Goal: Task Accomplishment & Management: Manage account settings

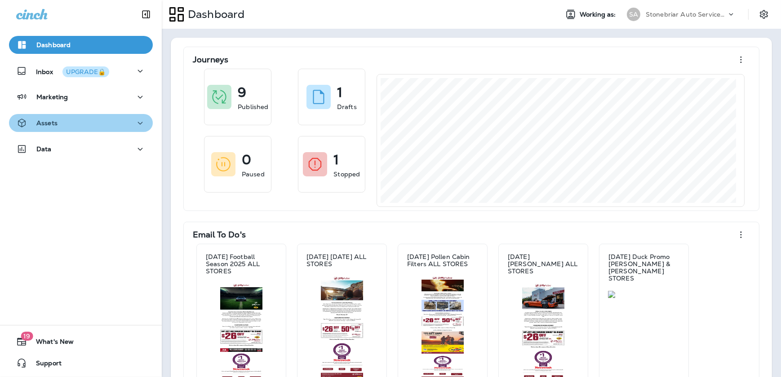
click at [120, 122] on div "Assets" at bounding box center [80, 123] width 129 height 11
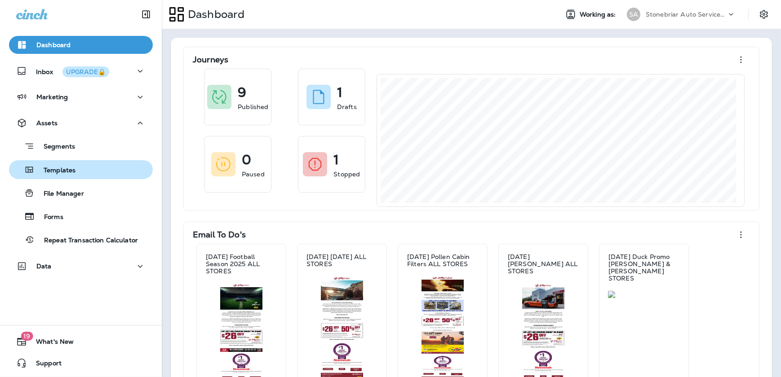
click at [93, 174] on div "Templates" at bounding box center [81, 169] width 137 height 13
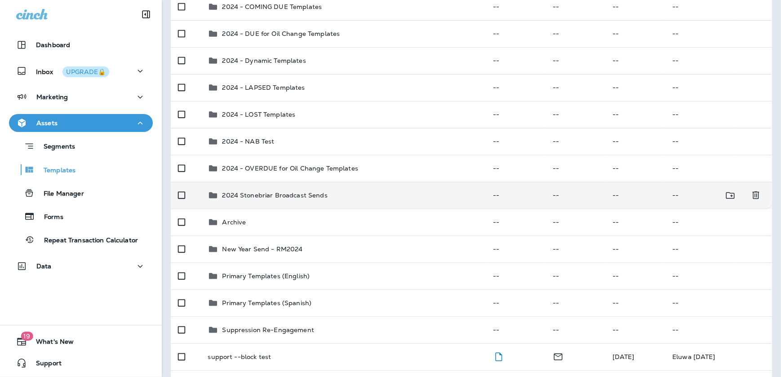
scroll to position [81, 0]
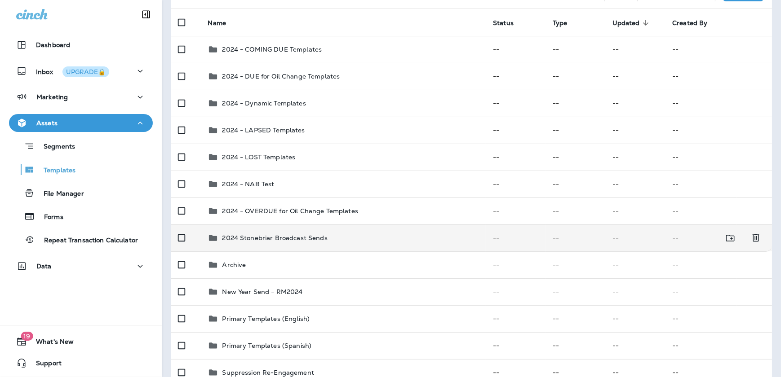
click at [280, 243] on div "2024 Stonebriar Broadcast Sends" at bounding box center [274, 238] width 105 height 11
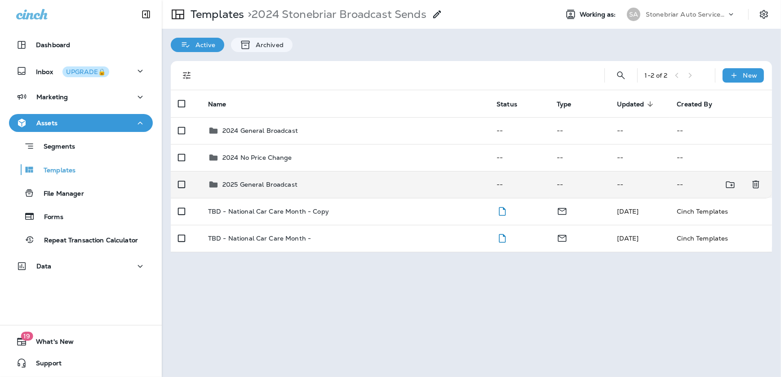
click at [255, 189] on div "2025 General Broadcast" at bounding box center [259, 184] width 75 height 11
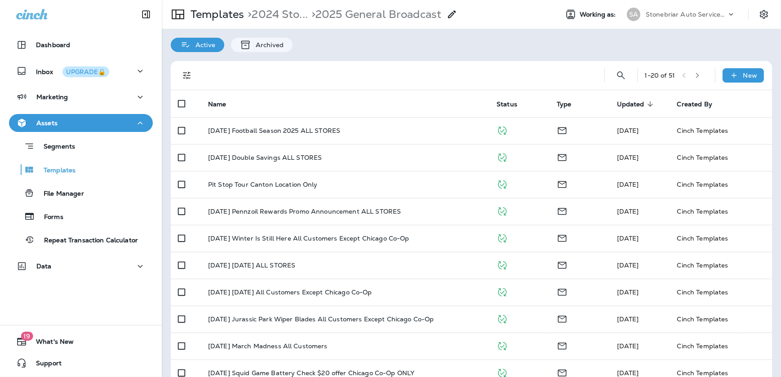
drag, startPoint x: 89, startPoint y: 309, endPoint x: 92, endPoint y: 304, distance: 4.6
click at [89, 309] on div "Dashboard Inbox UPGRADE🔒 Marketing Assets Segments Templates File Manager Forms…" at bounding box center [81, 188] width 162 height 377
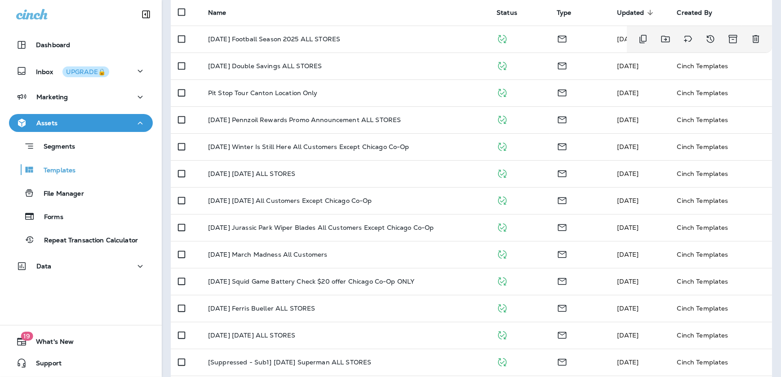
scroll to position [40, 0]
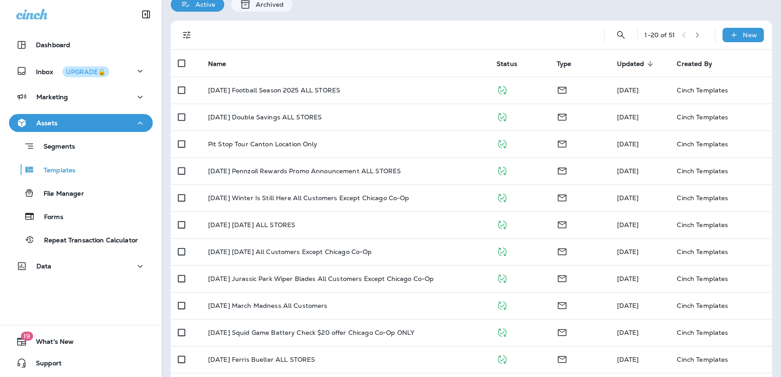
click at [186, 35] on icon "Filters" at bounding box center [186, 35] width 11 height 11
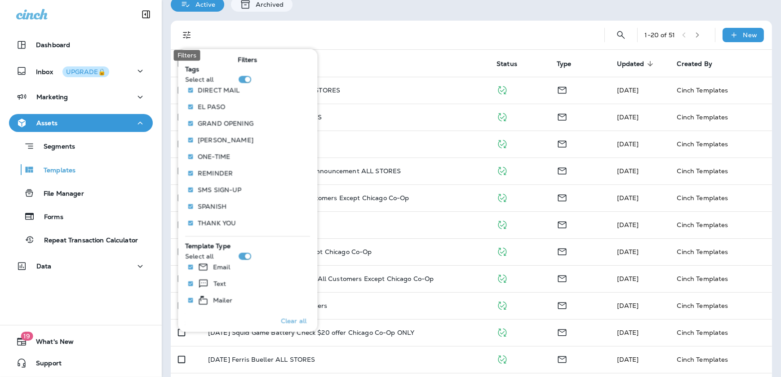
click at [186, 35] on icon "Filters" at bounding box center [186, 35] width 11 height 11
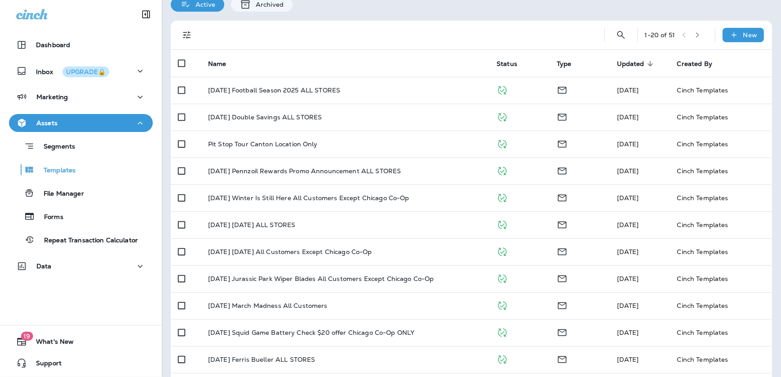
click at [625, 63] on span "Updated" at bounding box center [630, 64] width 27 height 8
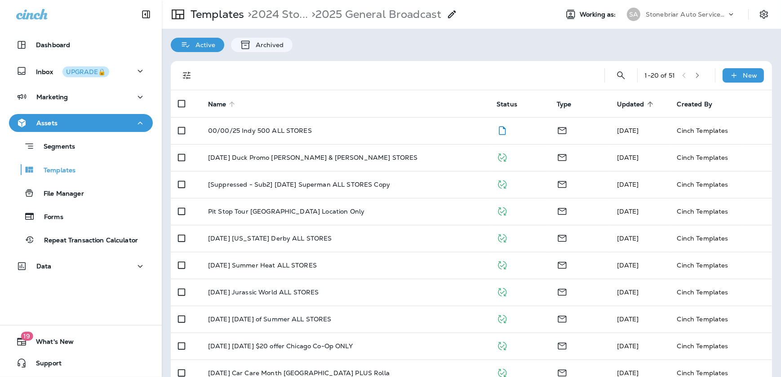
click at [219, 101] on span "Name" at bounding box center [217, 105] width 18 height 8
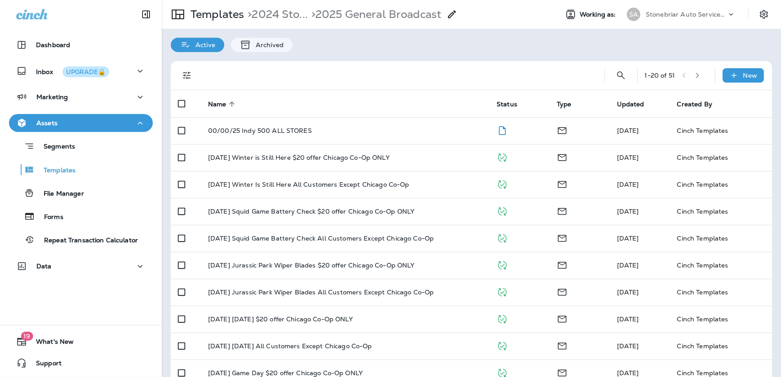
click at [694, 76] on icon "button" at bounding box center [697, 75] width 6 height 6
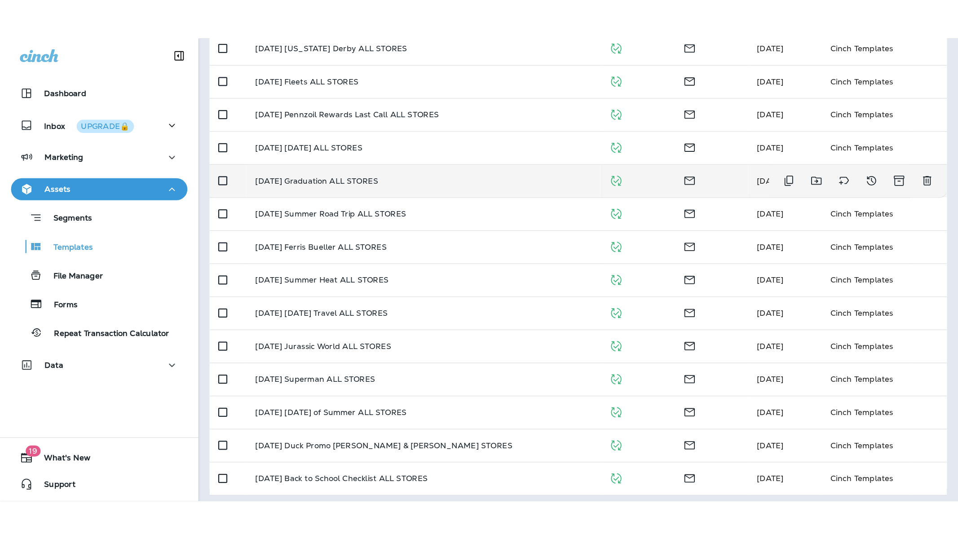
scroll to position [287, 0]
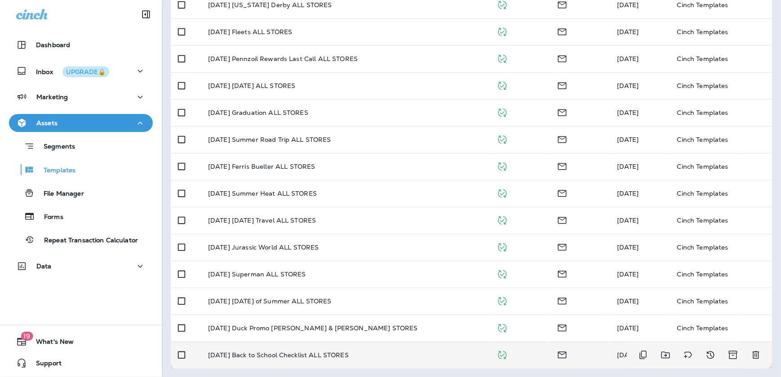
click at [267, 355] on p "[DATE] Back to School Checklist ALL STORES" at bounding box center [278, 355] width 141 height 7
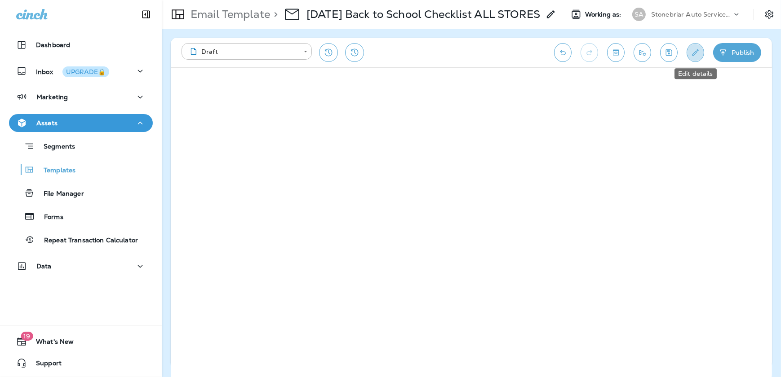
click at [698, 49] on icon "Edit details" at bounding box center [694, 52] width 9 height 9
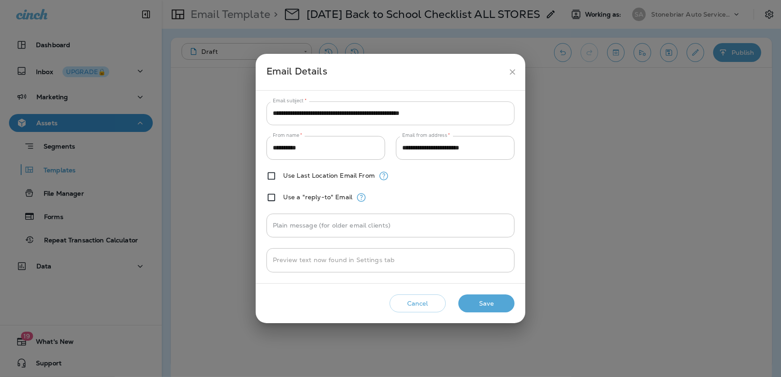
click at [474, 119] on input "**********" at bounding box center [390, 113] width 248 height 24
click at [511, 74] on icon "close" at bounding box center [511, 71] width 9 height 9
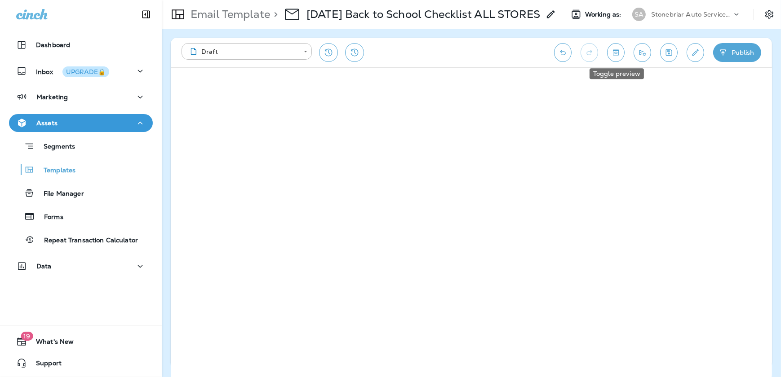
click at [611, 49] on icon "Toggle preview" at bounding box center [615, 52] width 9 height 9
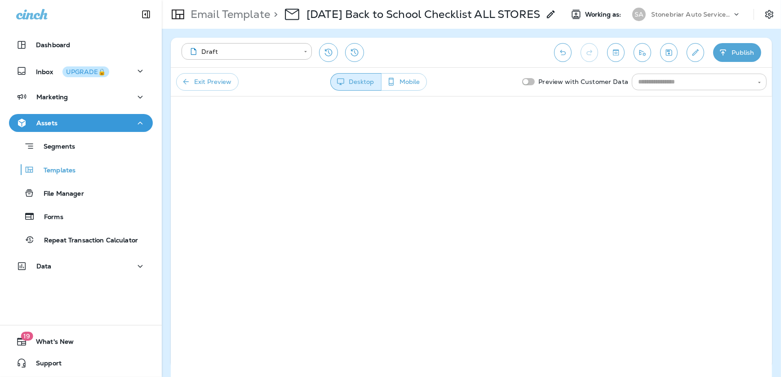
click at [657, 85] on input "text" at bounding box center [691, 81] width 115 height 11
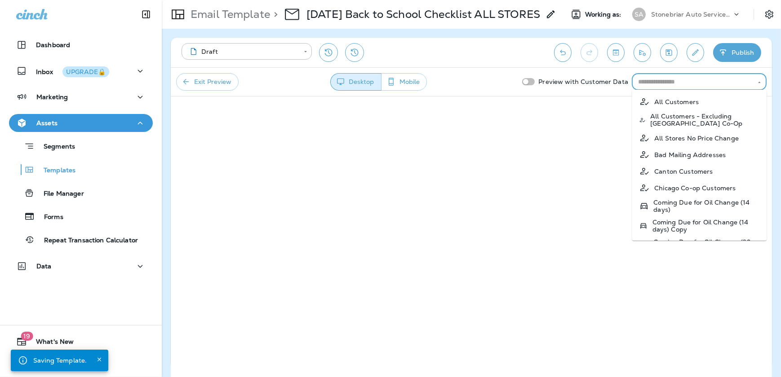
type input "*"
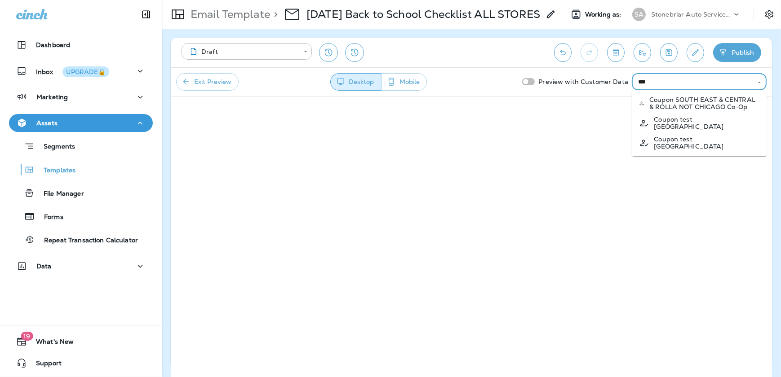
click at [699, 102] on p "Coupon SOUTH EAST & CENTRAL & ROLLA NOT CHICAGO Co-Op" at bounding box center [704, 103] width 110 height 14
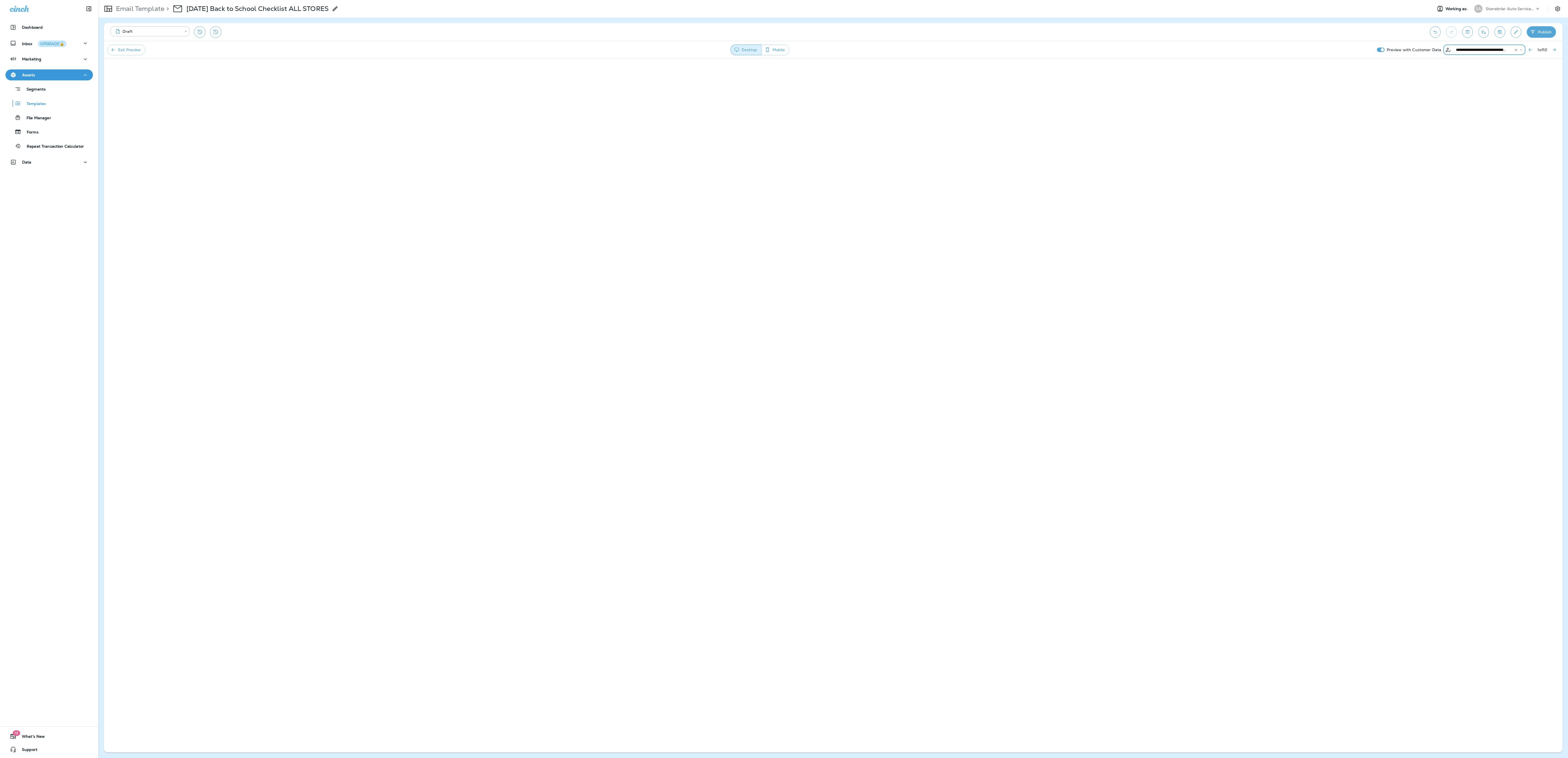
type input "**********"
click at [475, 49] on button "Mobile" at bounding box center [775, 50] width 28 height 11
click at [475, 52] on icon "button" at bounding box center [736, 49] width 5 height 5
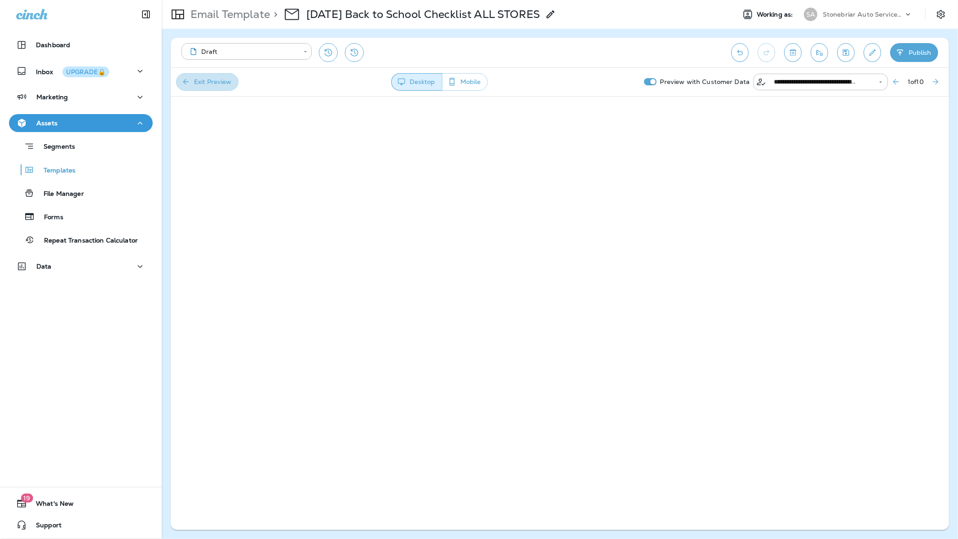
click at [208, 86] on button "Exit Preview" at bounding box center [207, 82] width 62 height 18
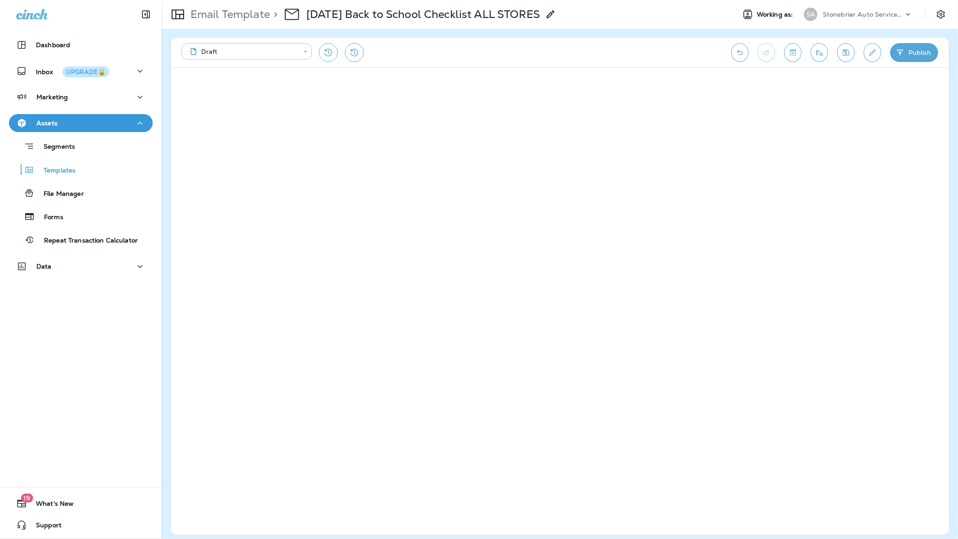
click at [275, 13] on p ">" at bounding box center [274, 14] width 8 height 13
click at [278, 16] on div "> [DATE] Back to School Checklist ALL STORES" at bounding box center [413, 14] width 286 height 25
click at [230, 13] on p "Email Template" at bounding box center [228, 14] width 83 height 13
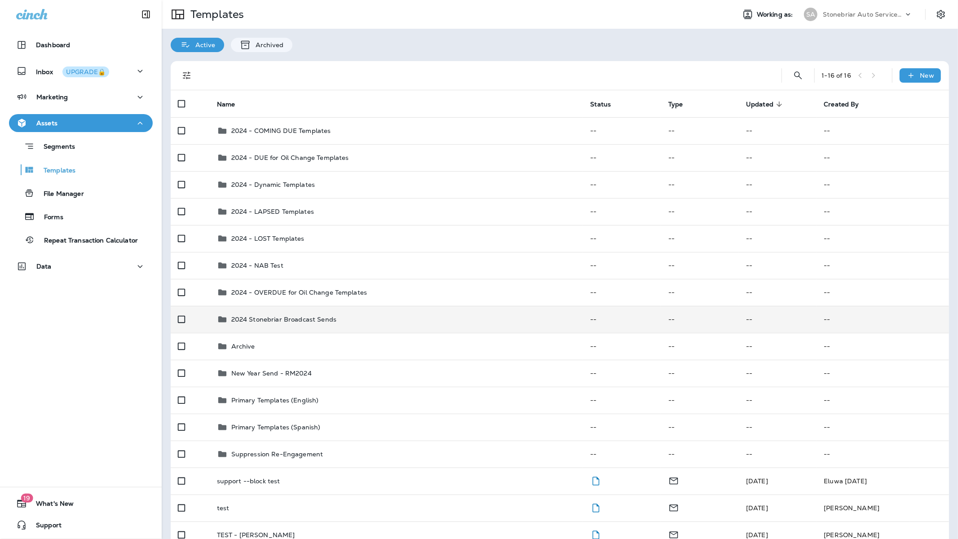
click at [259, 316] on p "2024 Stonebriar Broadcast Sends" at bounding box center [283, 319] width 105 height 7
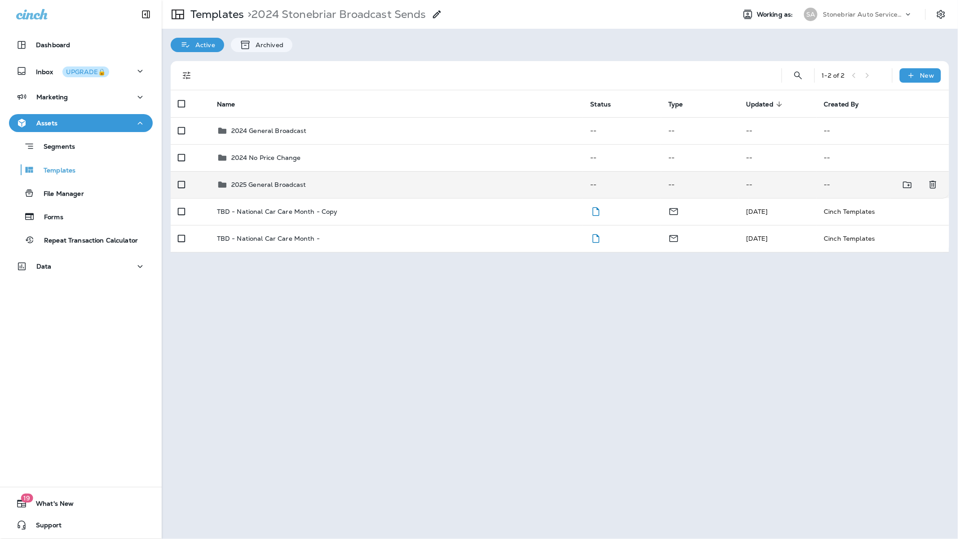
click at [276, 185] on p "2025 General Broadcast" at bounding box center [268, 184] width 75 height 7
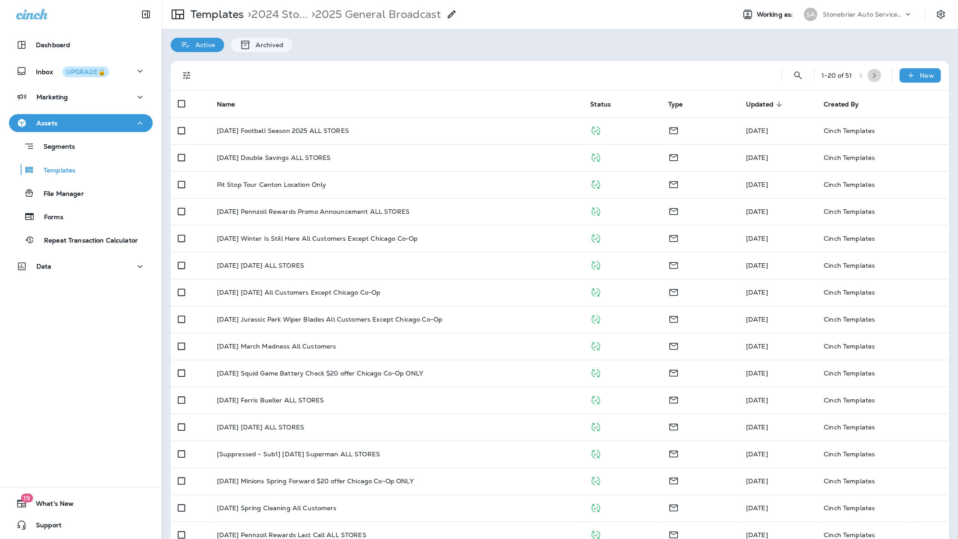
click at [780, 73] on icon "button" at bounding box center [874, 75] width 6 height 6
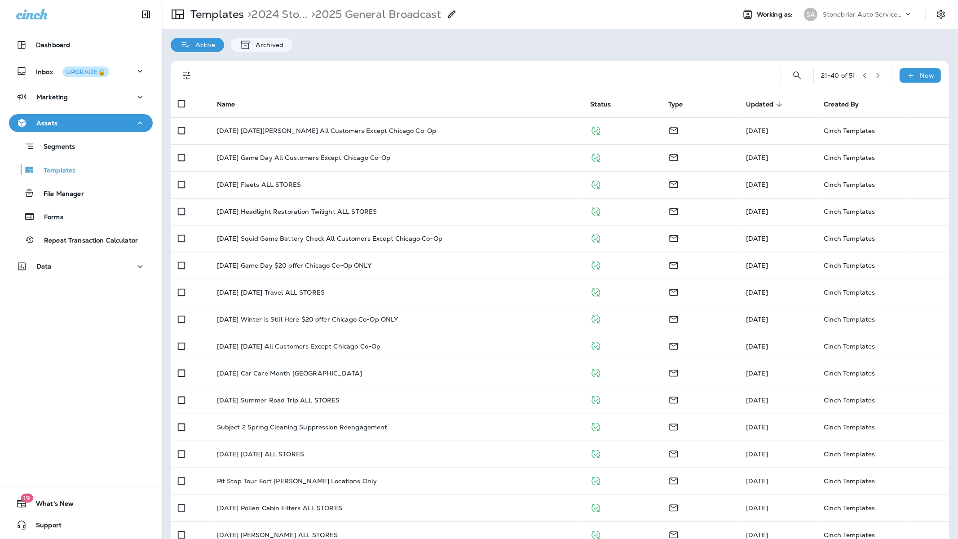
click at [780, 75] on button "button" at bounding box center [877, 75] width 13 height 13
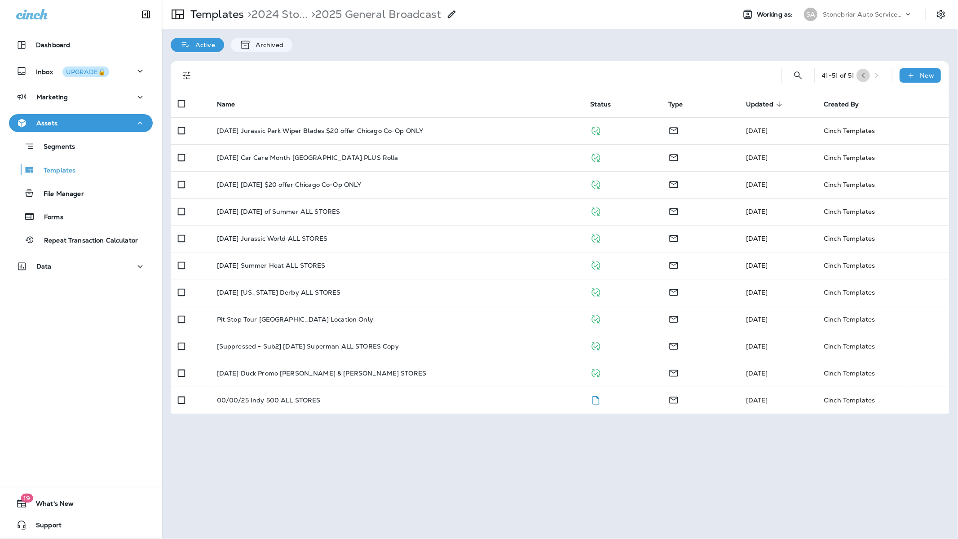
click at [780, 75] on icon "button" at bounding box center [863, 75] width 6 height 6
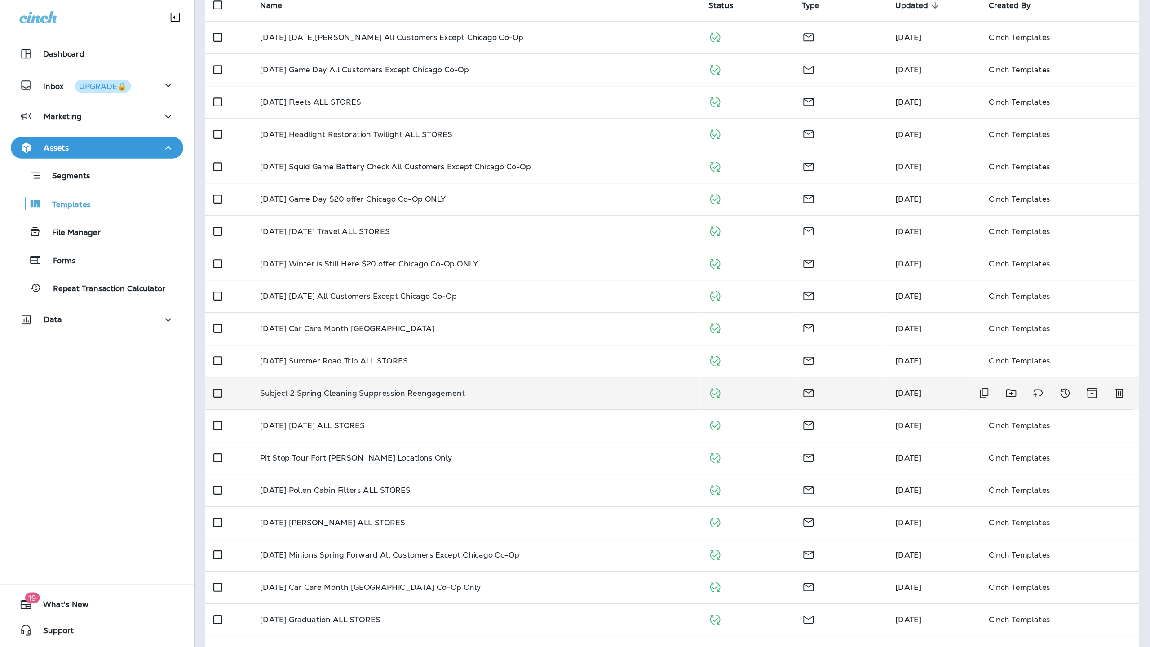
scroll to position [126, 0]
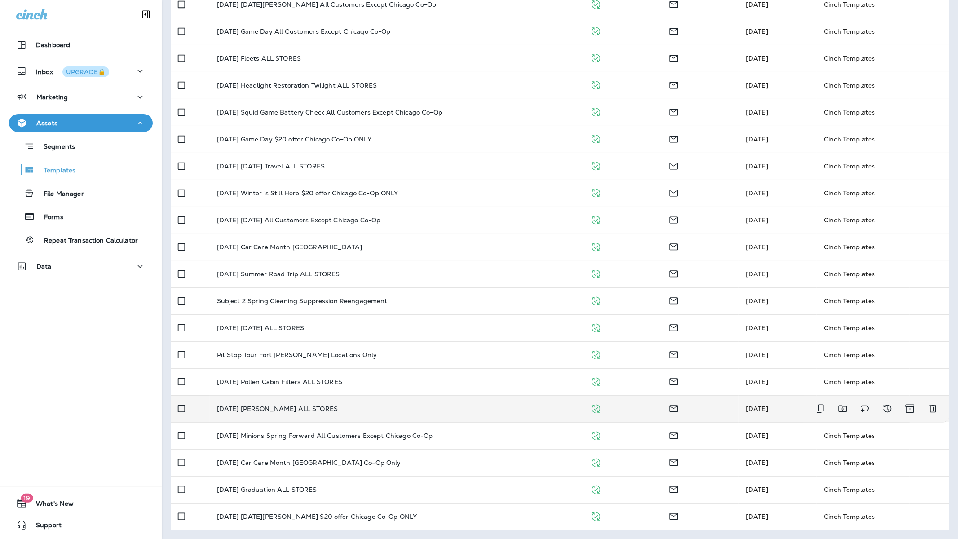
click at [293, 377] on p "[DATE] [PERSON_NAME] ALL STORES" at bounding box center [277, 408] width 121 height 7
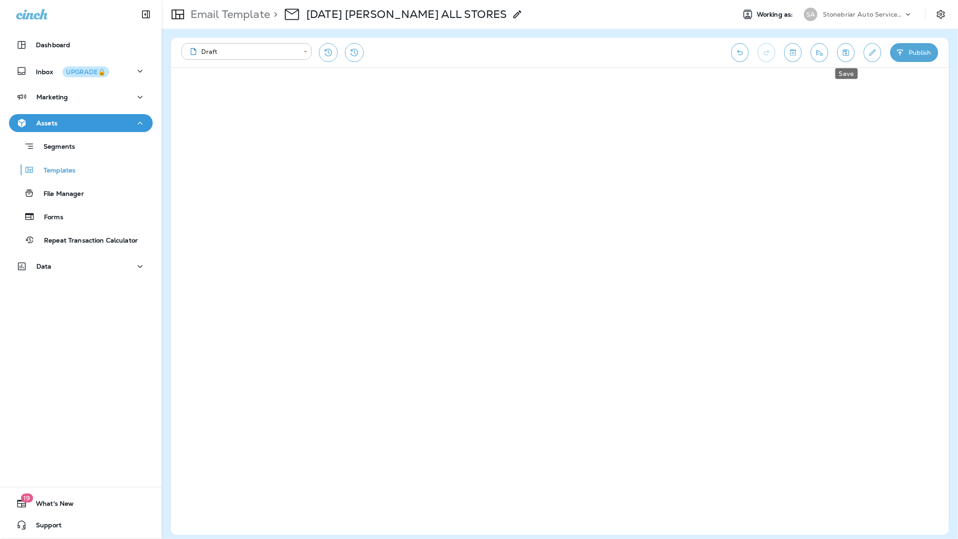
click at [780, 53] on icon "Save" at bounding box center [845, 52] width 9 height 9
click at [780, 52] on icon "Toggle preview" at bounding box center [792, 52] width 9 height 9
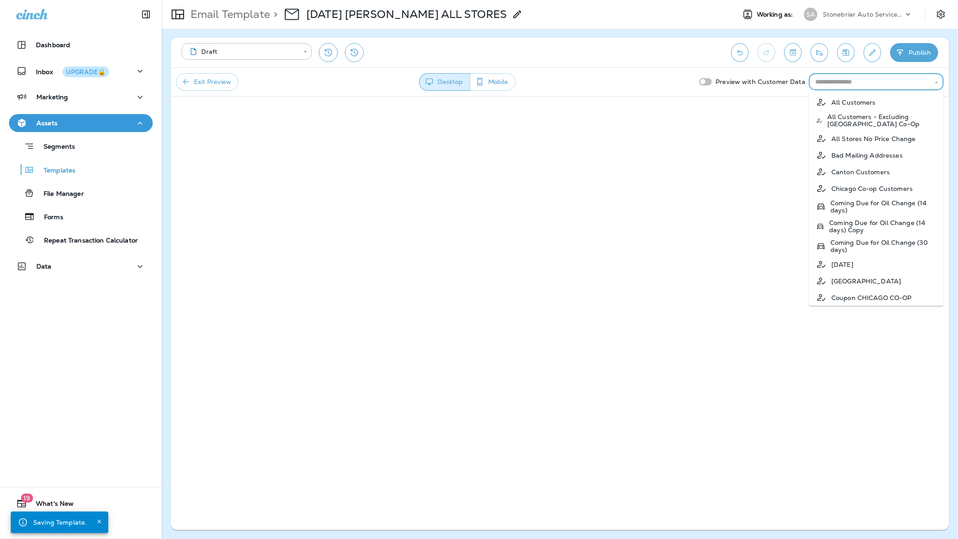
click at [780, 81] on input "text" at bounding box center [869, 81] width 115 height 11
click at [780, 103] on p "All Customers" at bounding box center [853, 102] width 44 height 7
type input "**********"
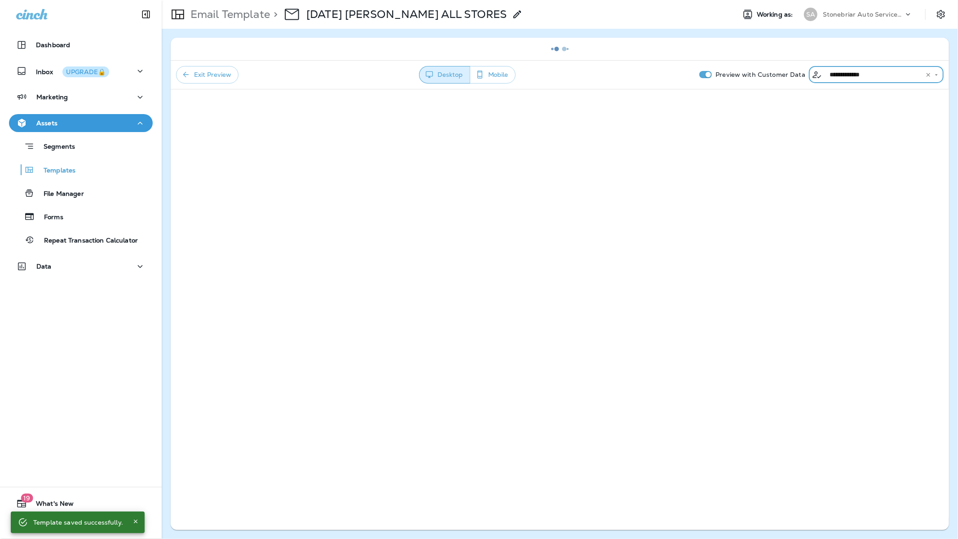
click at [780, 82] on div "**********" at bounding box center [876, 74] width 135 height 17
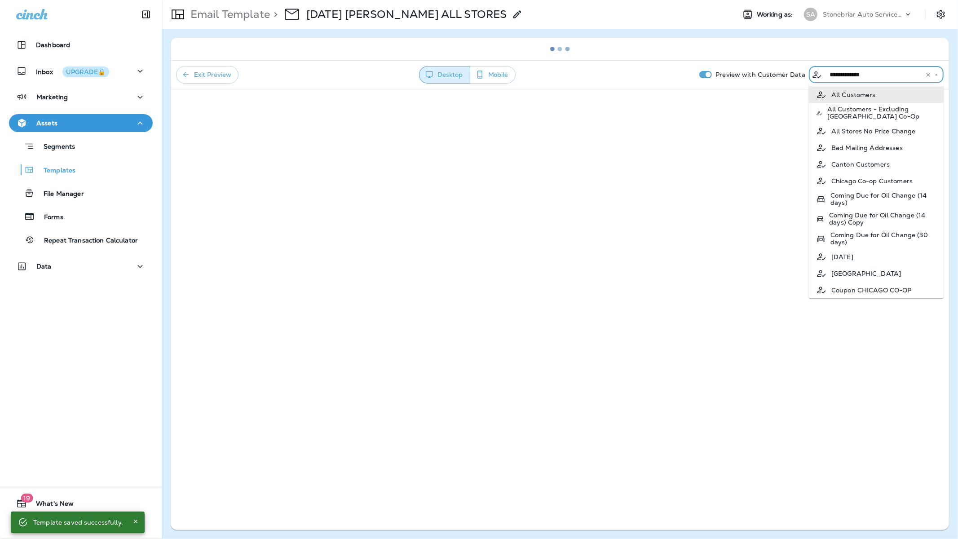
click at [780, 75] on icon "Clear" at bounding box center [928, 75] width 6 height 6
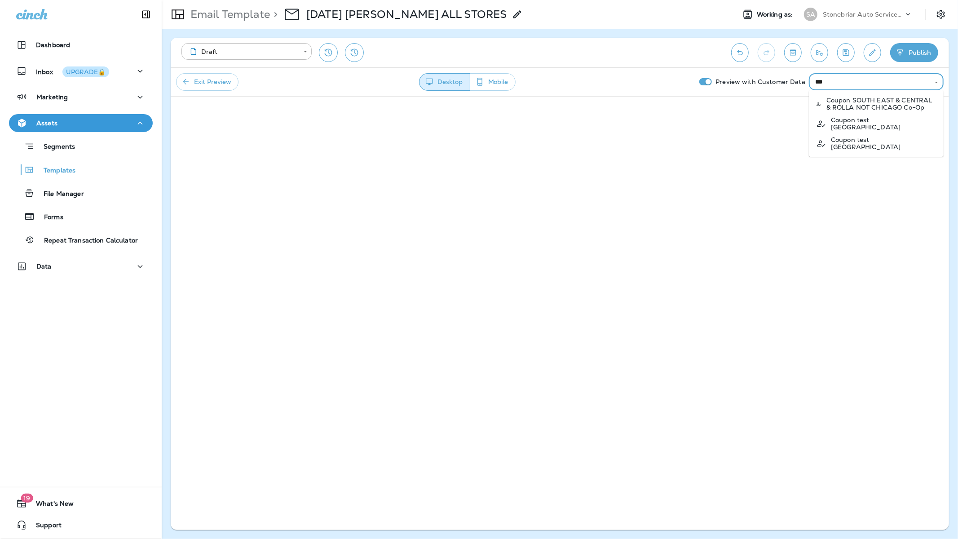
click at [780, 102] on p "Coupon SOUTH EAST & CENTRAL & ROLLA NOT CHICAGO Co-Op" at bounding box center [881, 104] width 110 height 14
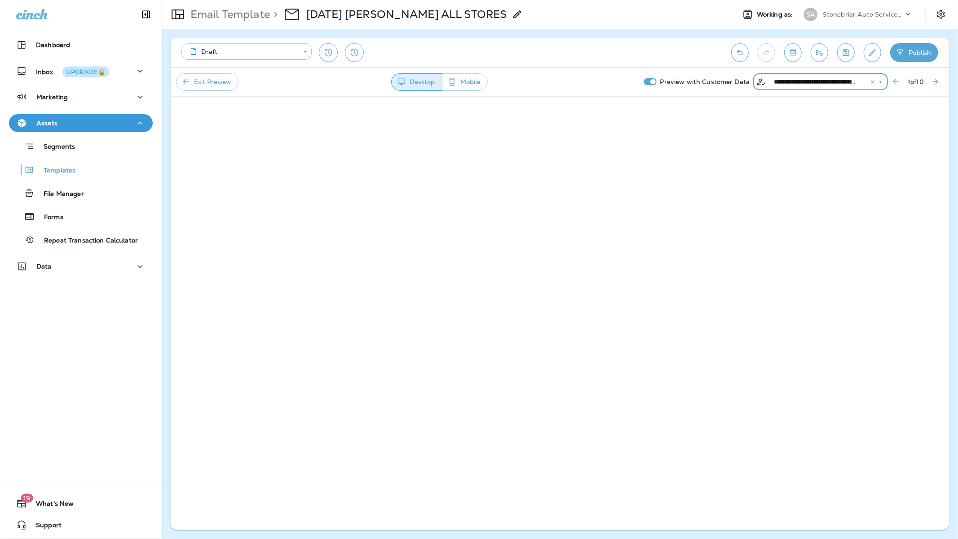
type input "**********"
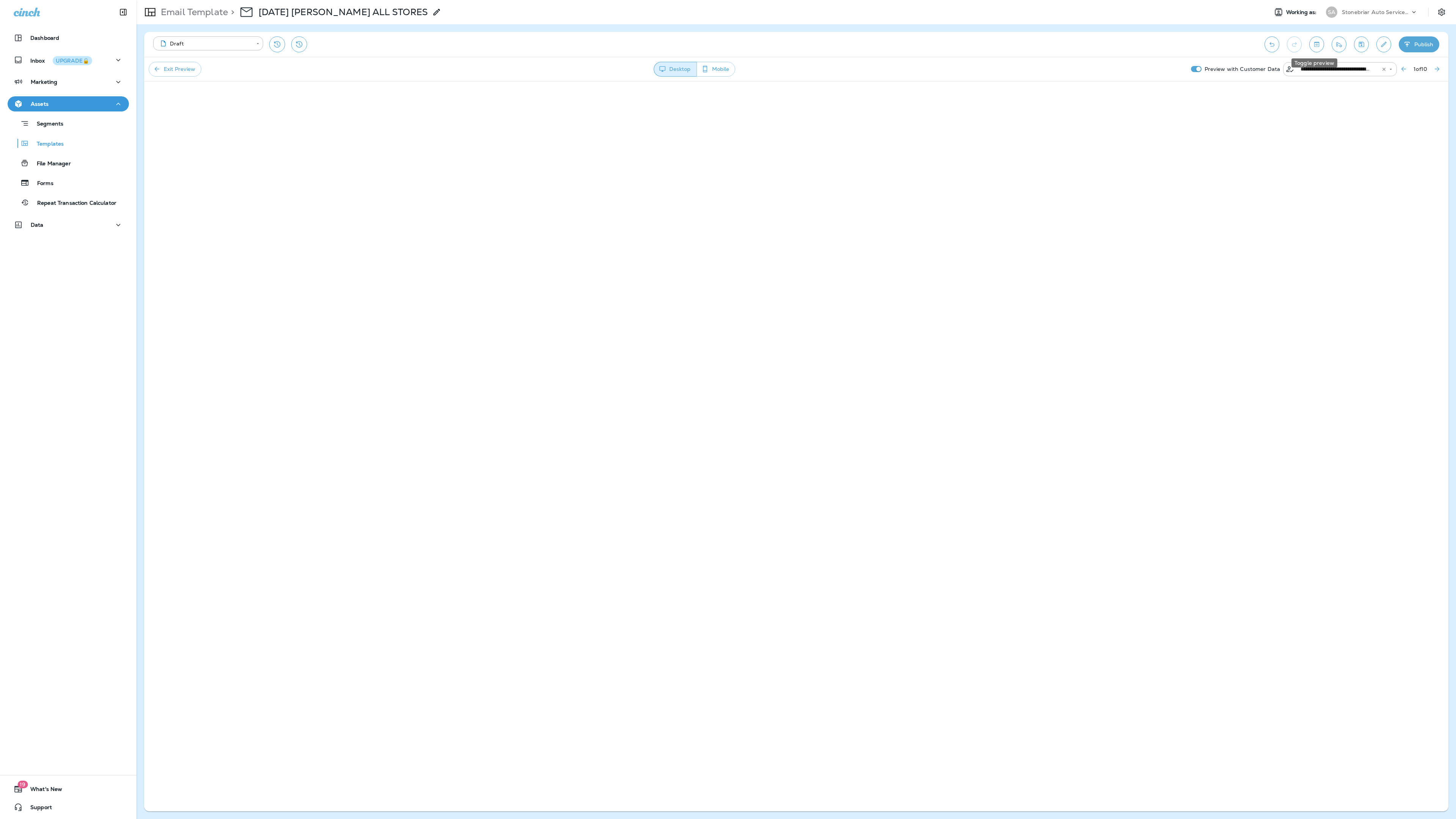
click at [658, 46] on icon "Toggle preview" at bounding box center [1316, 44] width 8 height 8
click at [658, 41] on icon "Save" at bounding box center [1361, 44] width 8 height 8
click at [658, 45] on icon "Toggle preview" at bounding box center [1316, 44] width 8 height 8
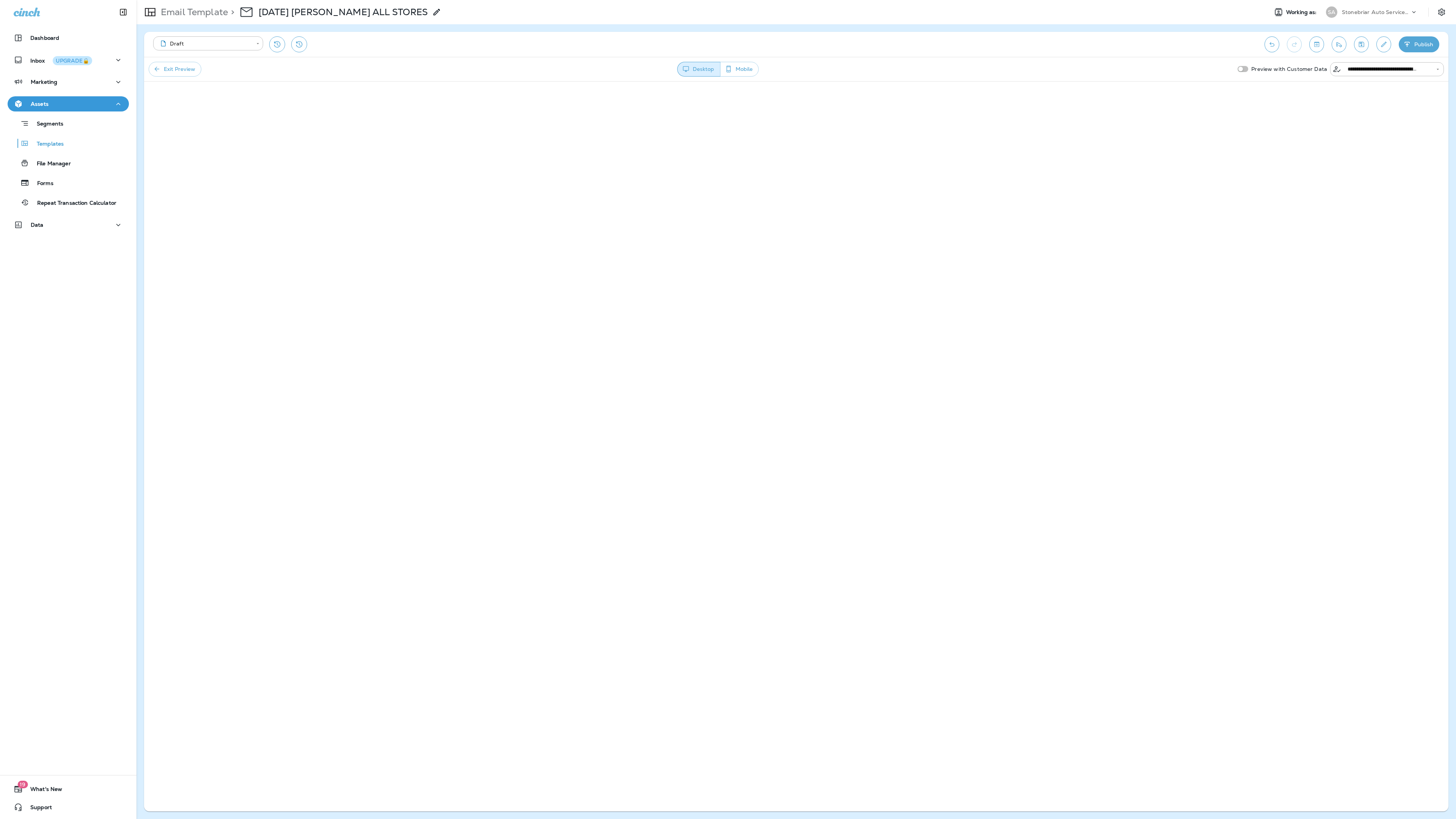
click at [658, 68] on div "**********" at bounding box center [1339, 69] width 209 height 14
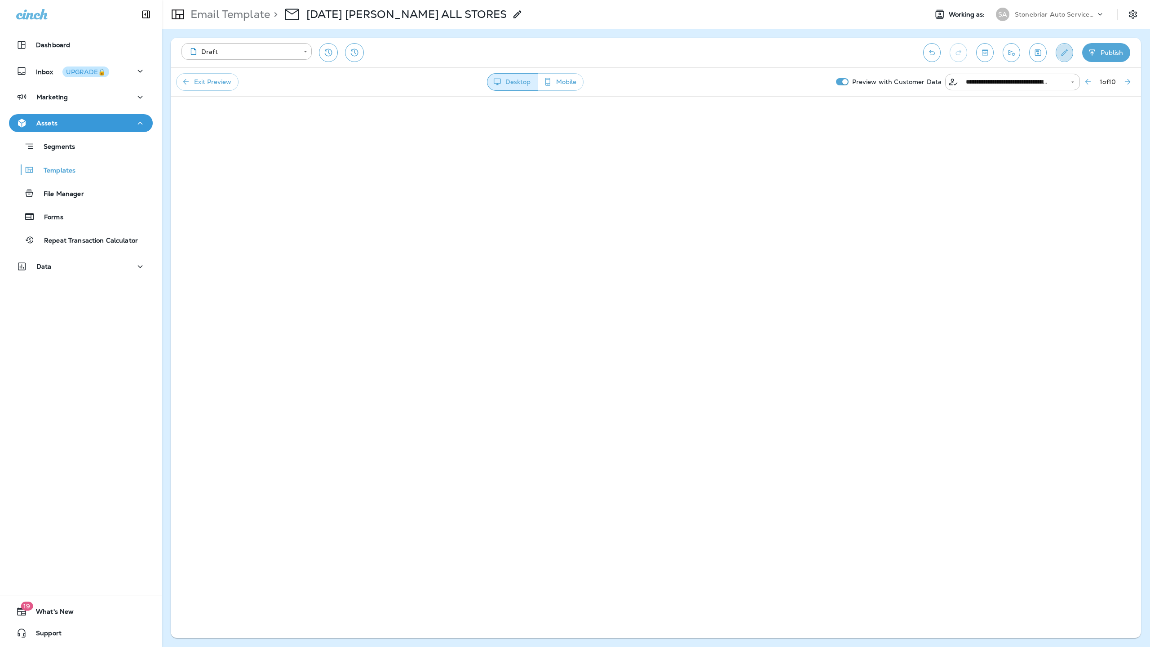
click at [780, 51] on icon "Edit details" at bounding box center [1063, 52] width 9 height 9
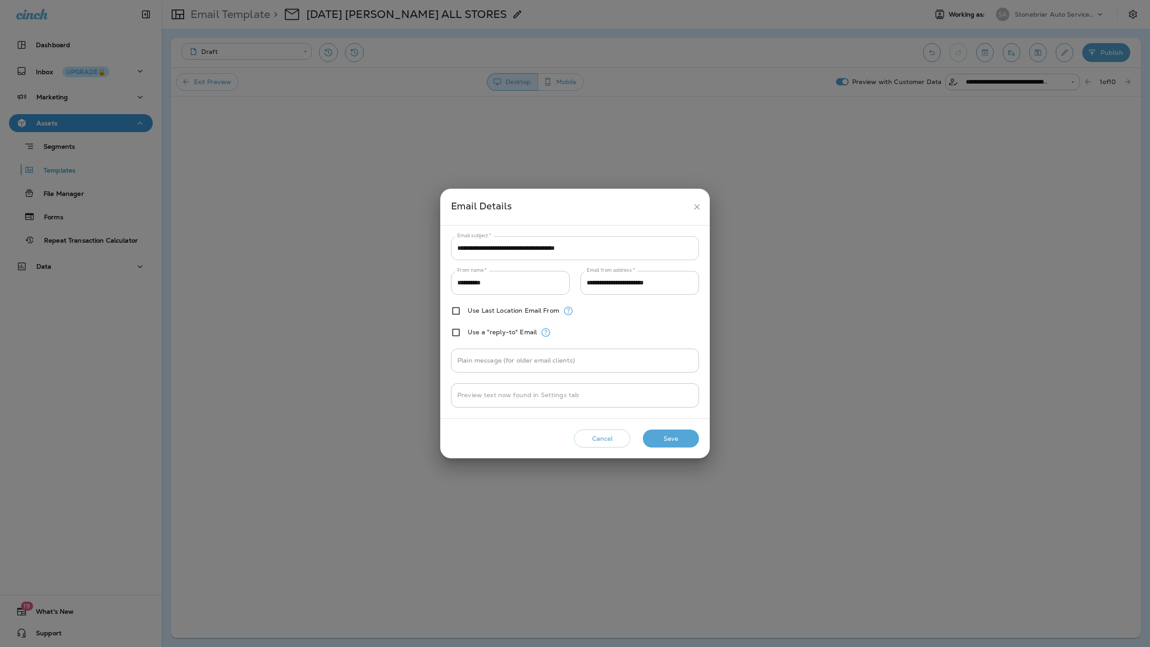
click at [604, 247] on input "**********" at bounding box center [575, 248] width 248 height 24
click at [693, 202] on icon "close" at bounding box center [696, 206] width 9 height 9
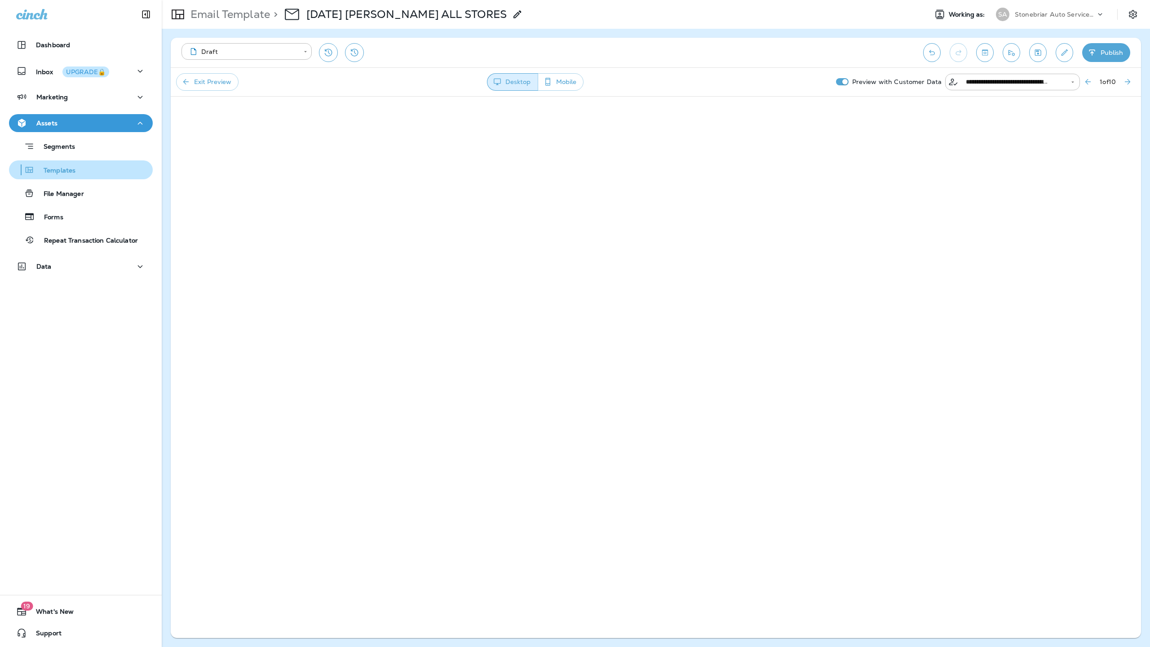
click at [71, 172] on p "Templates" at bounding box center [55, 171] width 41 height 9
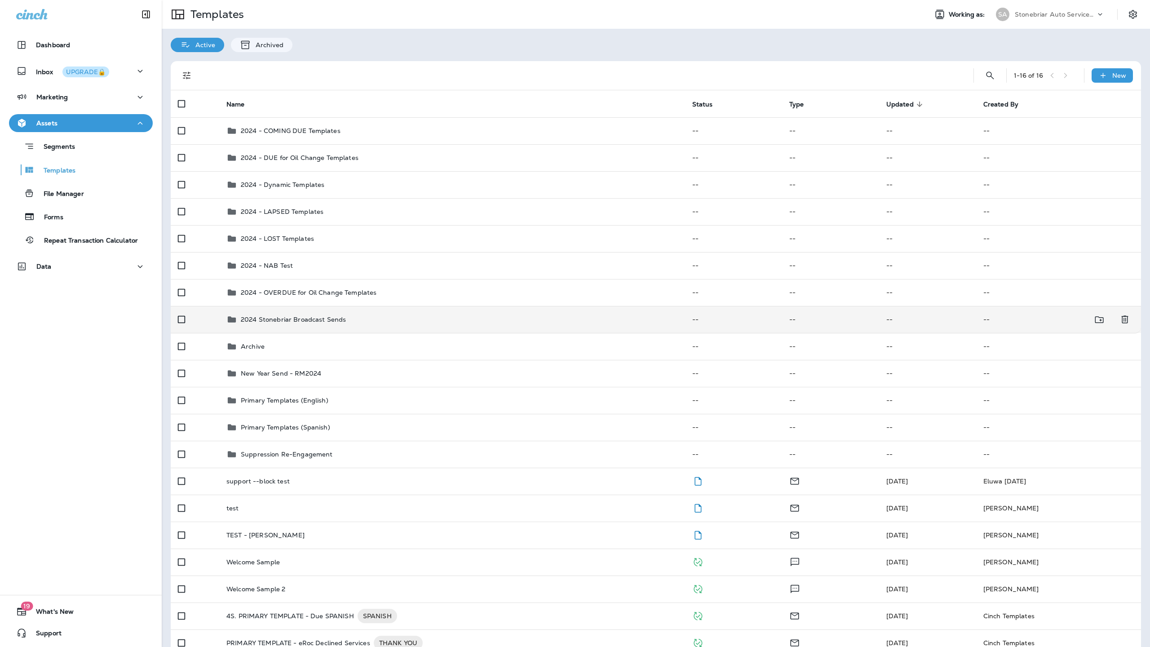
click at [299, 322] on p "2024 Stonebriar Broadcast Sends" at bounding box center [293, 319] width 105 height 7
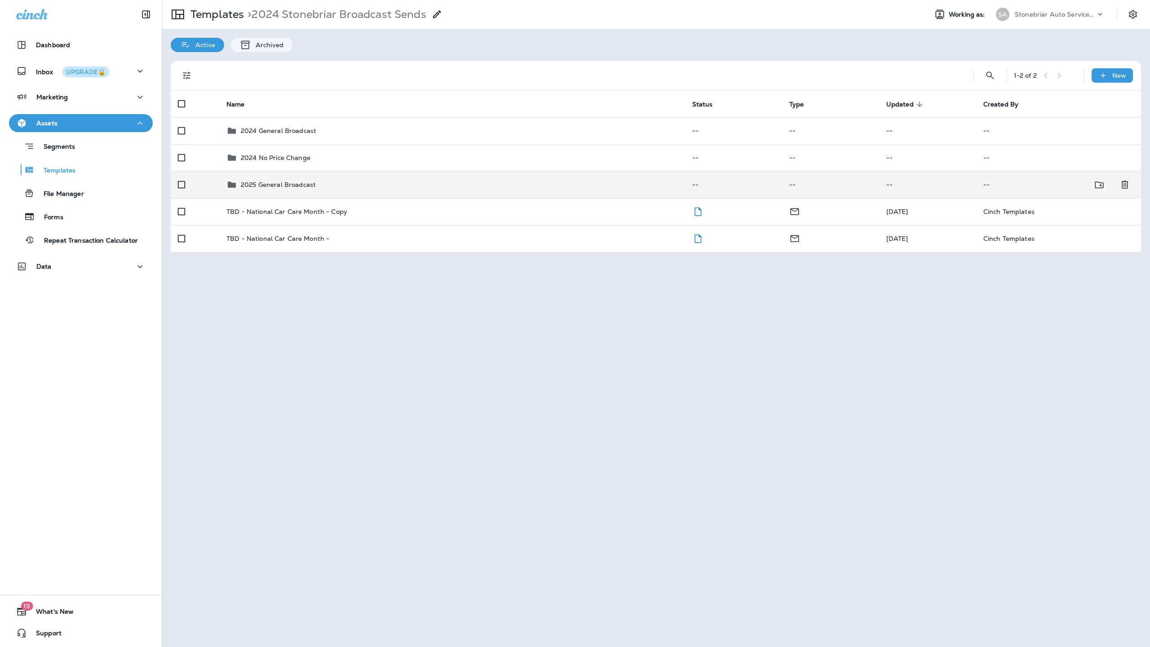
click at [267, 191] on td "2025 General Broadcast" at bounding box center [452, 184] width 466 height 27
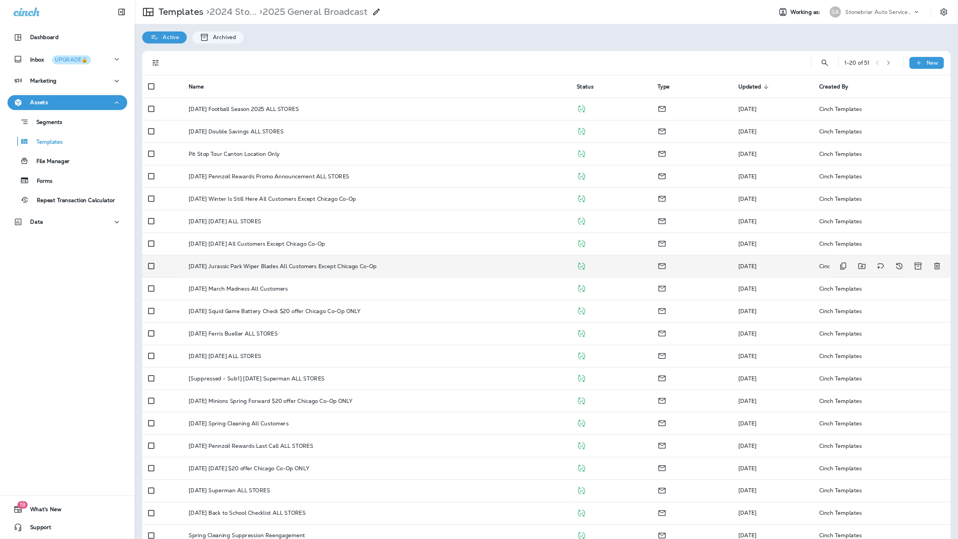
scroll to position [19, 0]
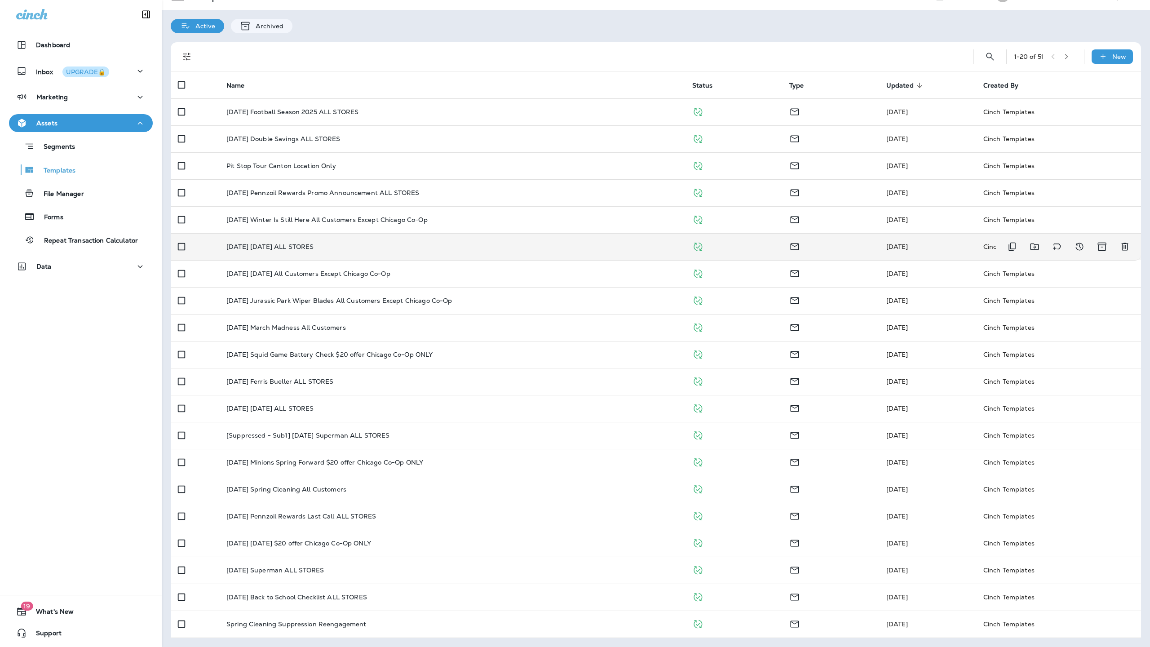
click at [301, 250] on td "[DATE] [DATE] ALL STORES" at bounding box center [452, 246] width 466 height 27
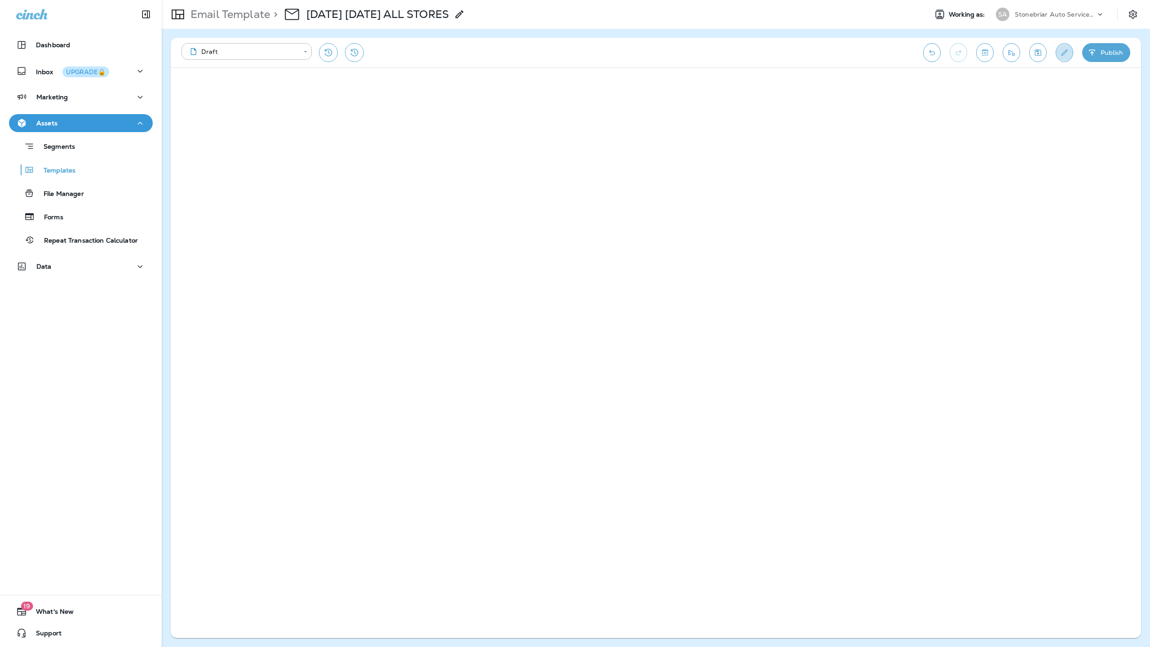
click at [780, 53] on icon "Edit details" at bounding box center [1063, 52] width 9 height 9
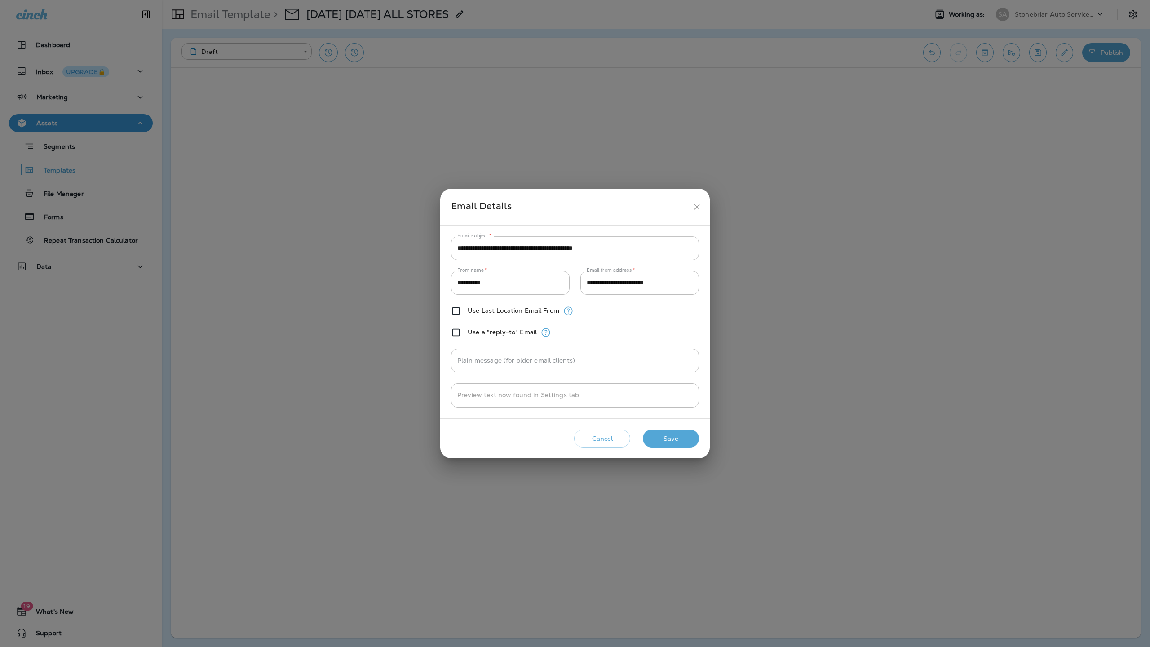
click at [643, 249] on input "**********" at bounding box center [575, 248] width 248 height 24
click at [696, 207] on icon "close" at bounding box center [696, 206] width 5 height 5
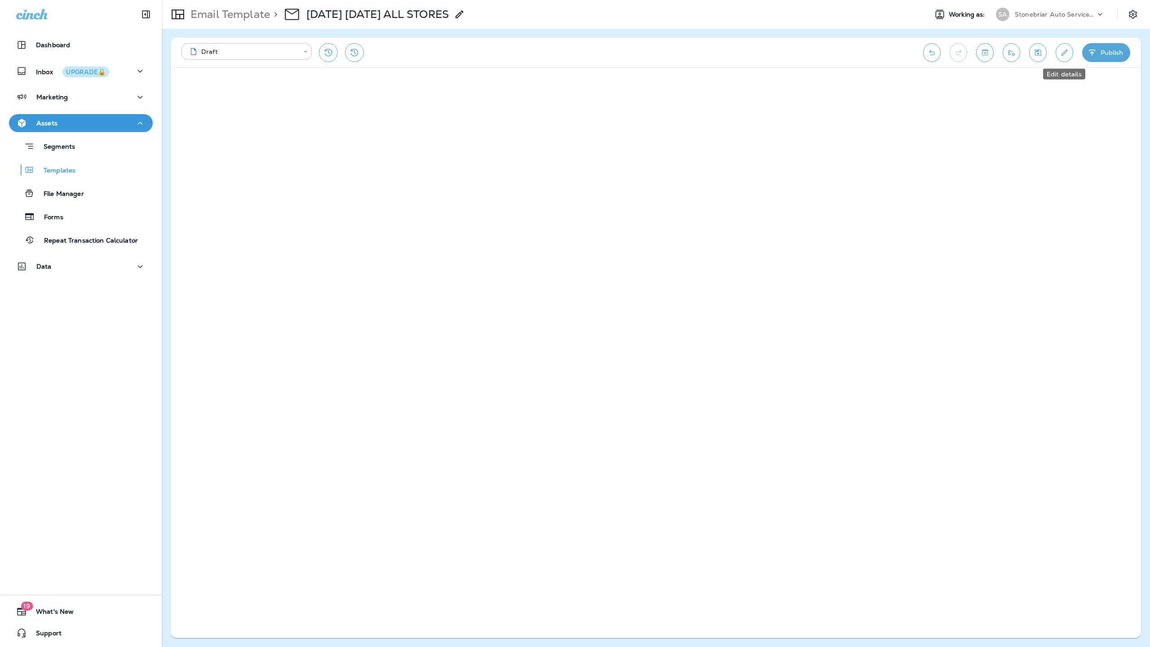
click at [780, 53] on icon "Edit details" at bounding box center [1063, 52] width 9 height 9
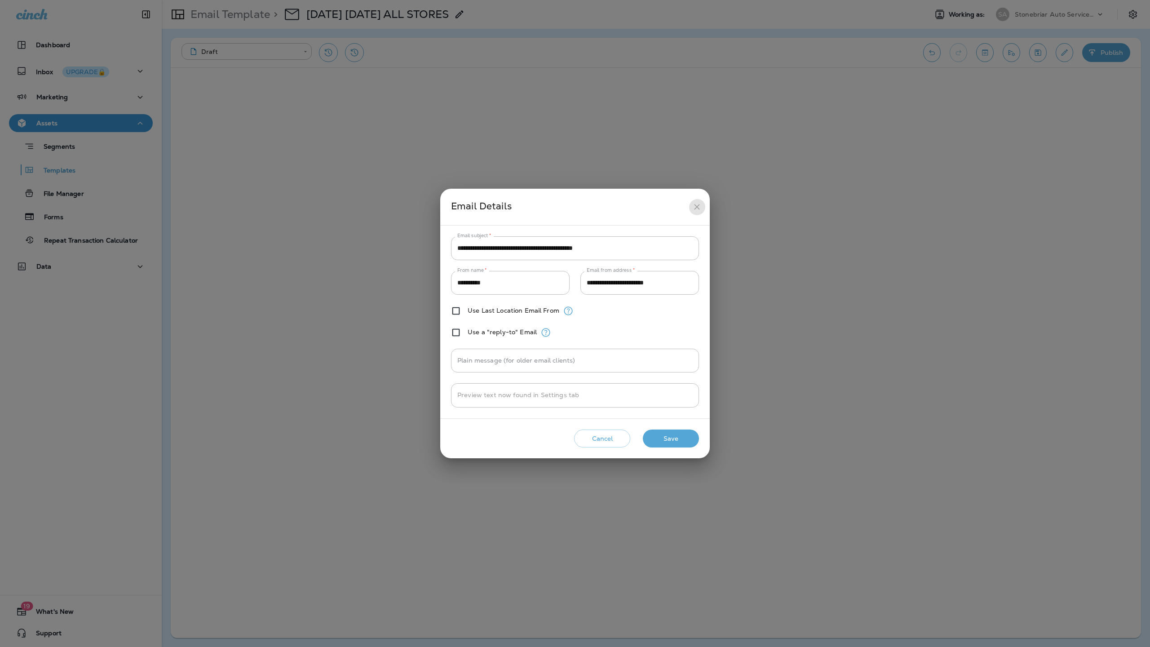
click at [701, 207] on button "close" at bounding box center [696, 206] width 17 height 17
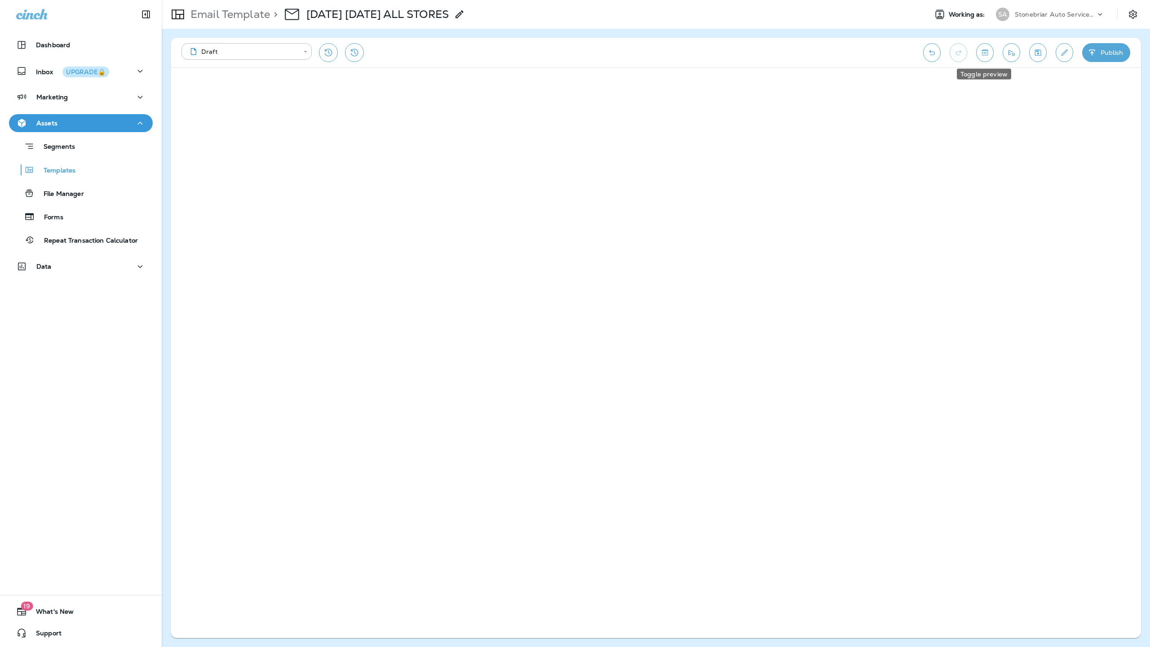
click at [780, 54] on icon "Toggle preview" at bounding box center [985, 52] width 6 height 6
click at [780, 84] on input "text" at bounding box center [1060, 81] width 115 height 11
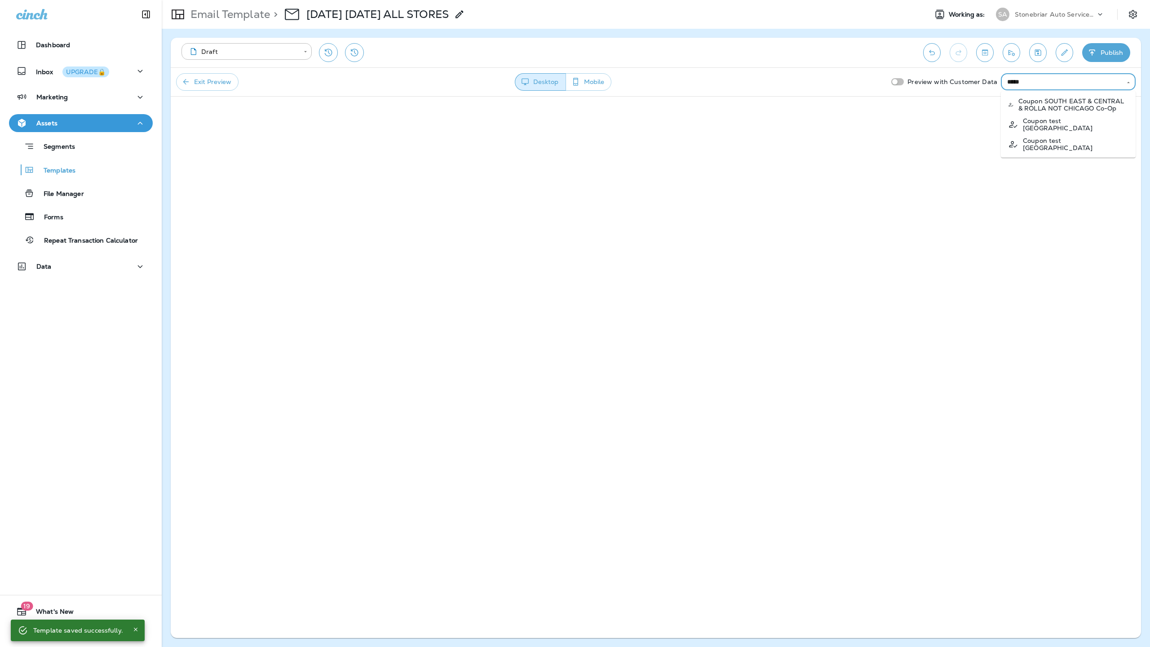
click at [780, 103] on p "Coupon SOUTH EAST & CENTRAL & ROLLA NOT CHICAGO Co-Op" at bounding box center [1073, 104] width 110 height 14
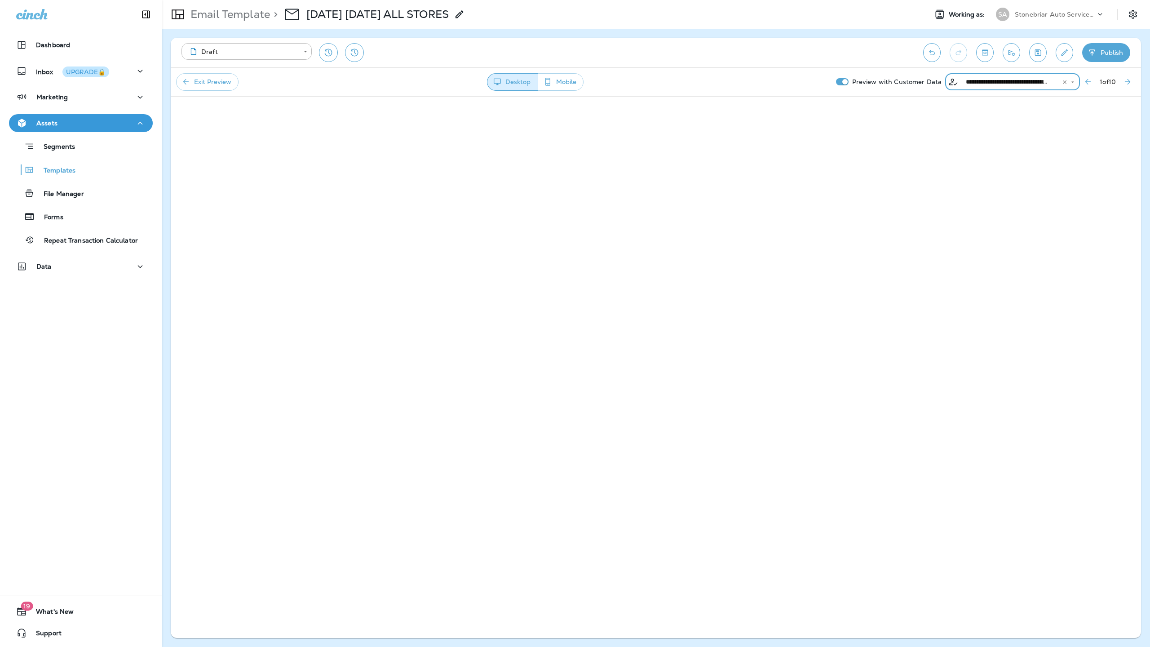
type input "**********"
click at [222, 81] on button "Exit Preview" at bounding box center [207, 82] width 62 height 18
click at [248, 17] on p "Email Template" at bounding box center [228, 14] width 83 height 13
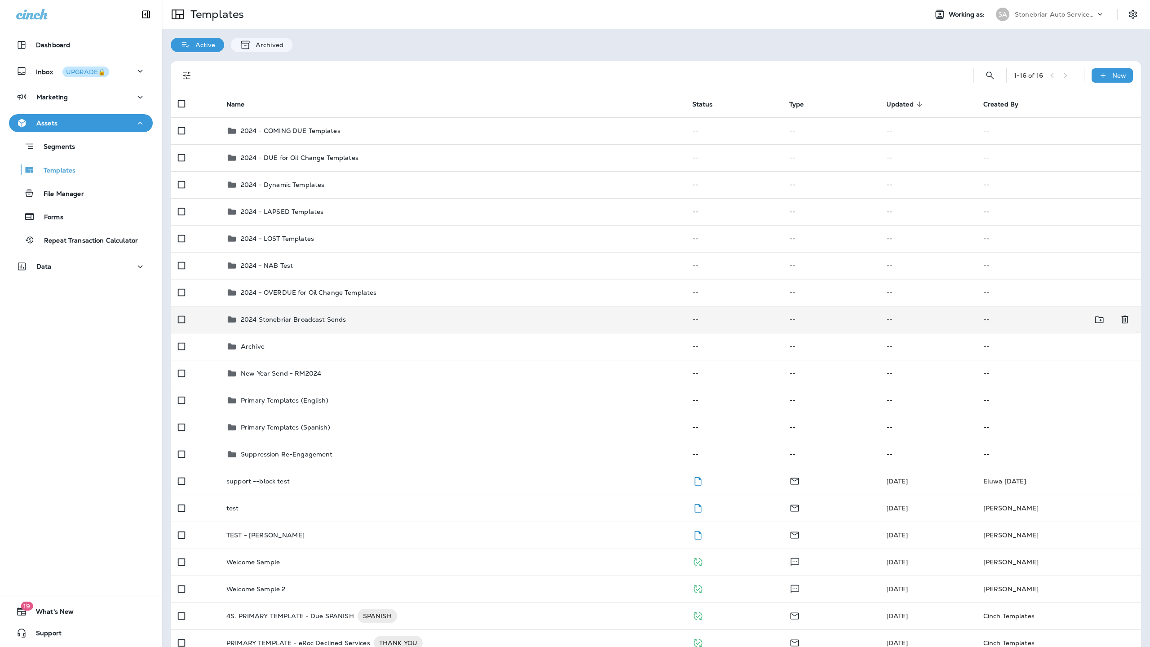
click at [325, 319] on p "2024 Stonebriar Broadcast Sends" at bounding box center [293, 319] width 105 height 7
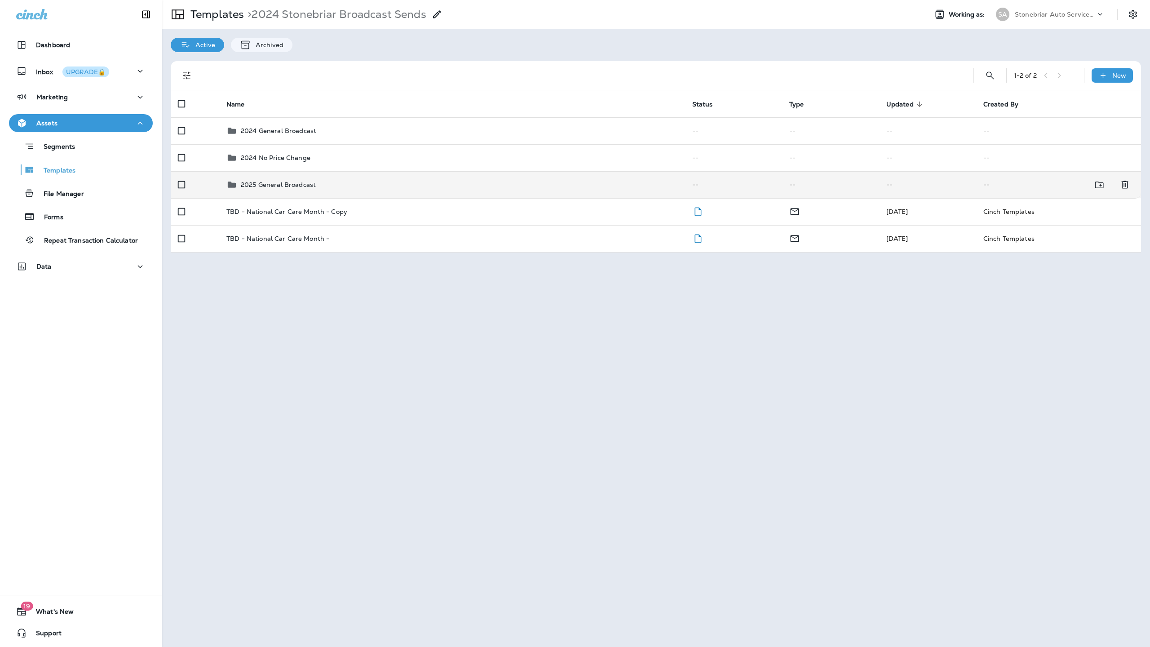
click at [304, 185] on p "2025 General Broadcast" at bounding box center [278, 184] width 75 height 7
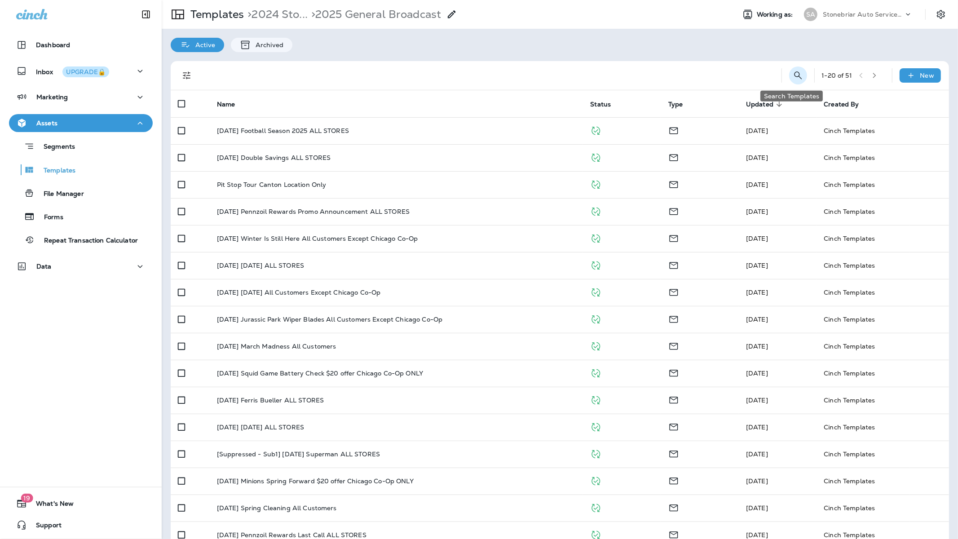
click at [780, 74] on button "Search Templates" at bounding box center [798, 75] width 18 height 18
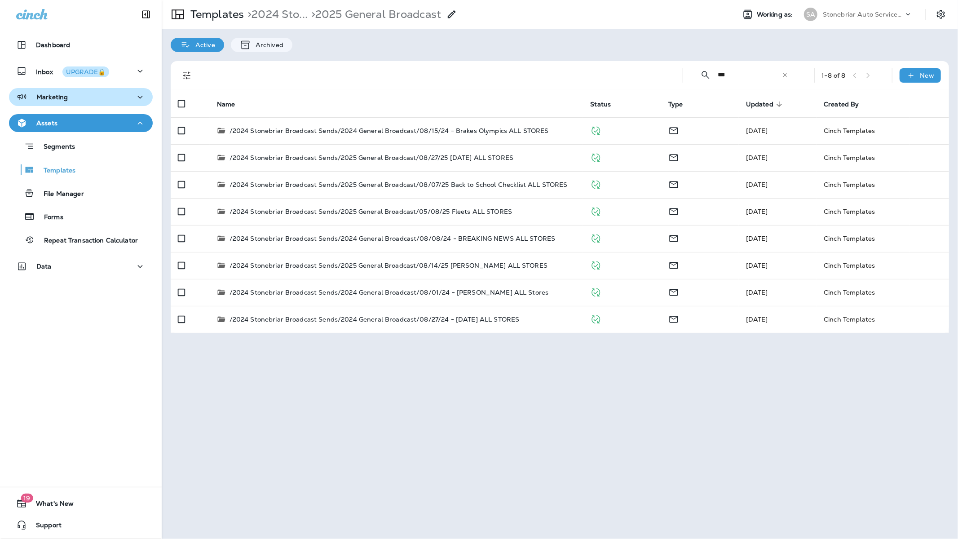
type input "***"
click at [81, 98] on div "Marketing" at bounding box center [80, 97] width 129 height 11
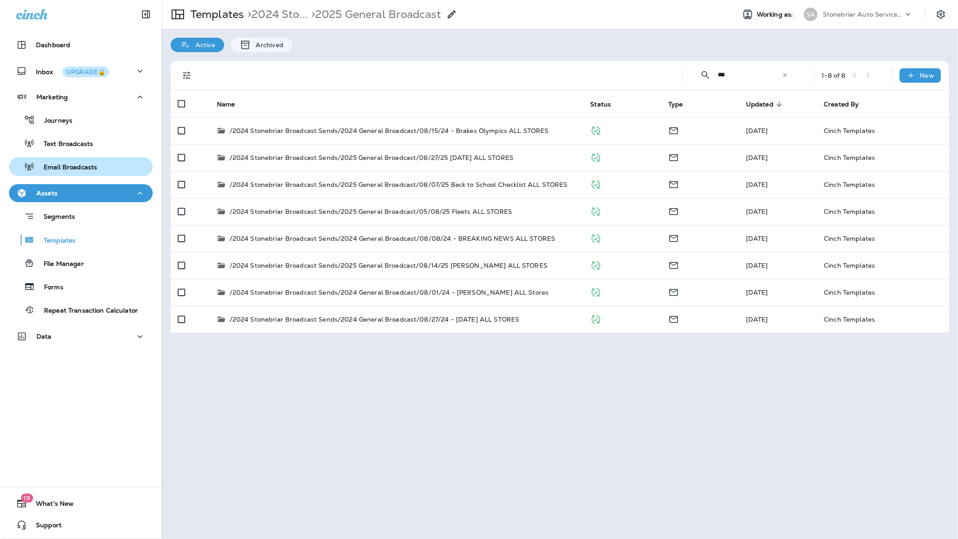
click at [83, 163] on p "Email Broadcasts" at bounding box center [66, 167] width 62 height 9
